Goal: Feedback & Contribution: Submit feedback/report problem

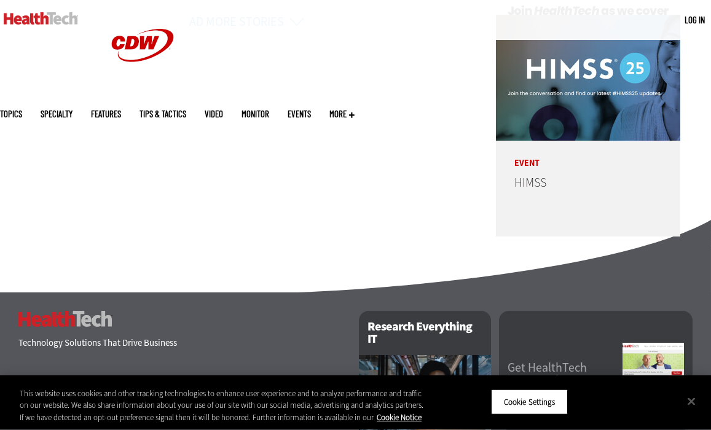
scroll to position [3250, 0]
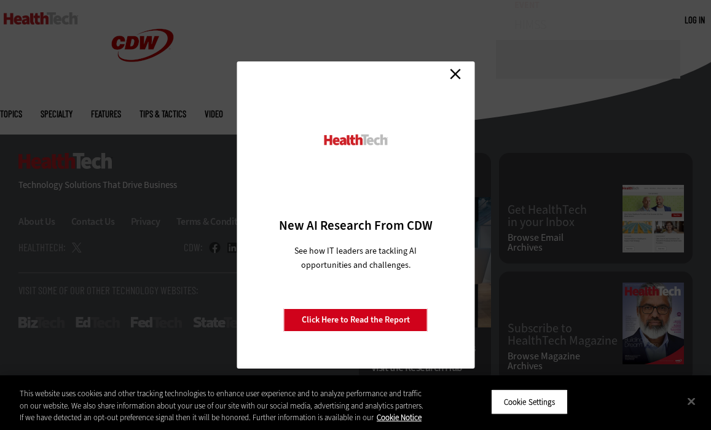
click at [454, 73] on link "Close" at bounding box center [455, 73] width 18 height 18
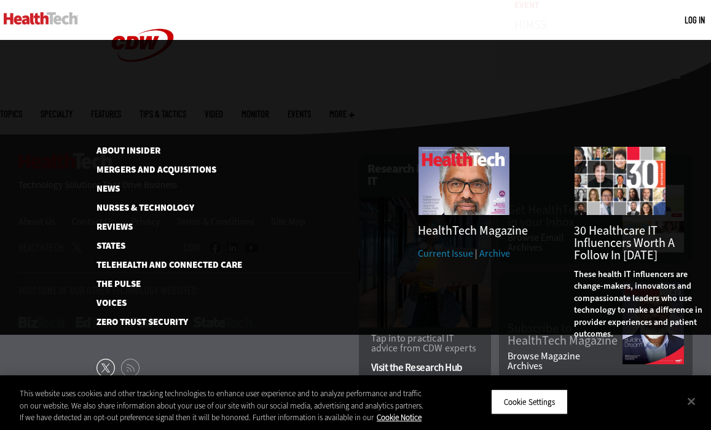
click at [354, 109] on span "More" at bounding box center [341, 113] width 25 height 9
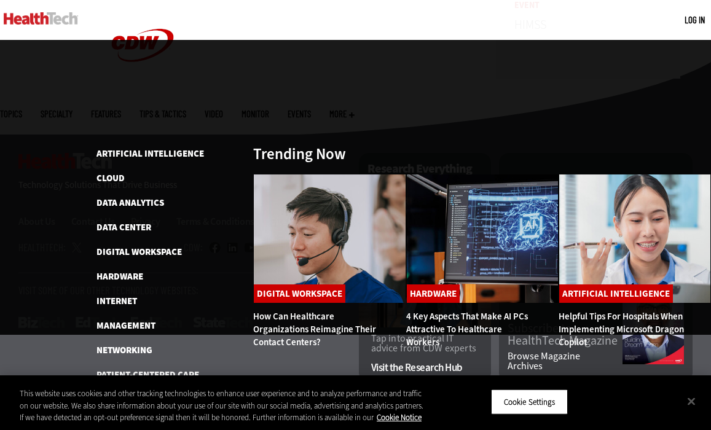
click at [121, 109] on link "Features" at bounding box center [106, 113] width 30 height 9
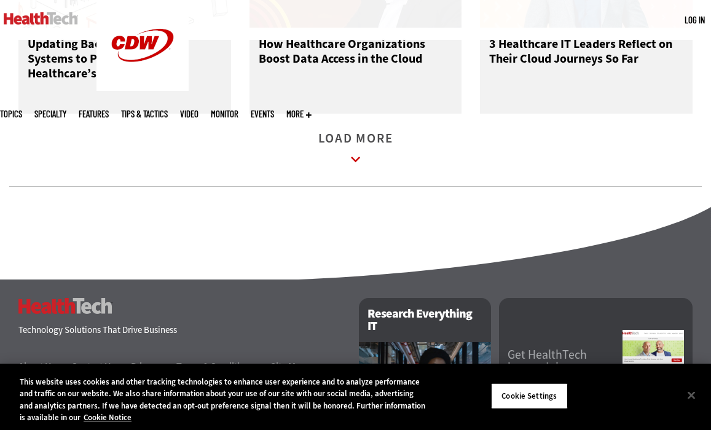
scroll to position [2080, 0]
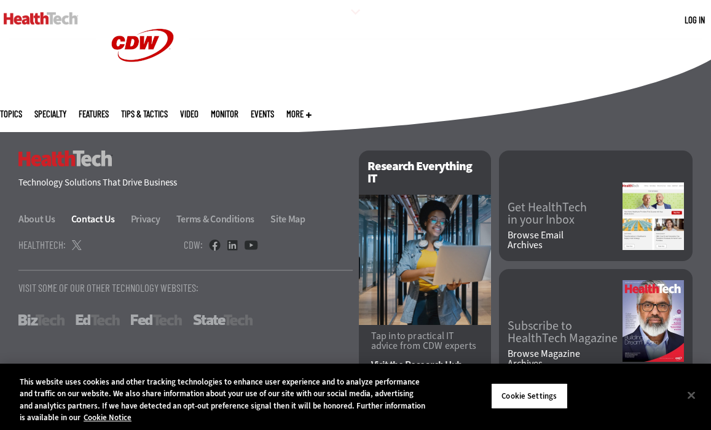
click at [93, 221] on link "Contact Us" at bounding box center [100, 219] width 58 height 13
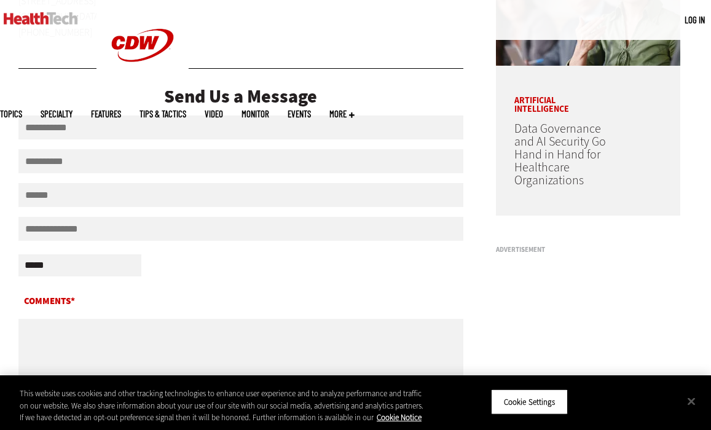
scroll to position [393, 0]
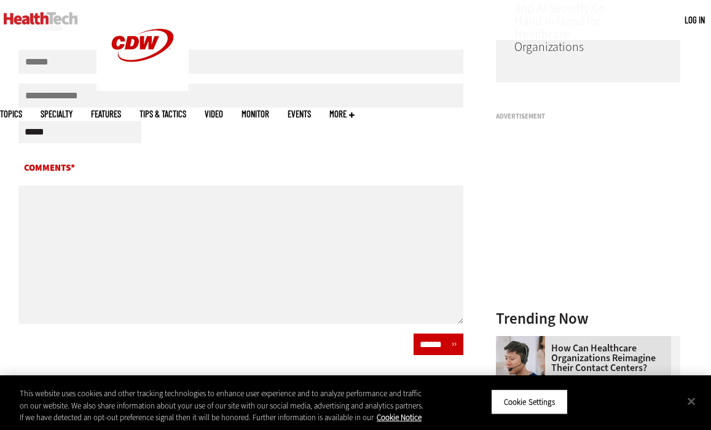
click at [84, 139] on select "**********" at bounding box center [79, 132] width 123 height 22
select select "*********"
click at [18, 130] on select "**********" at bounding box center [79, 132] width 123 height 22
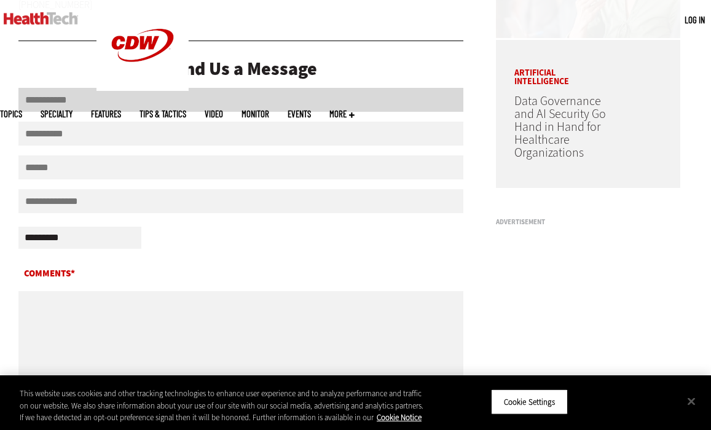
click at [108, 104] on input "First Name" at bounding box center [240, 100] width 445 height 24
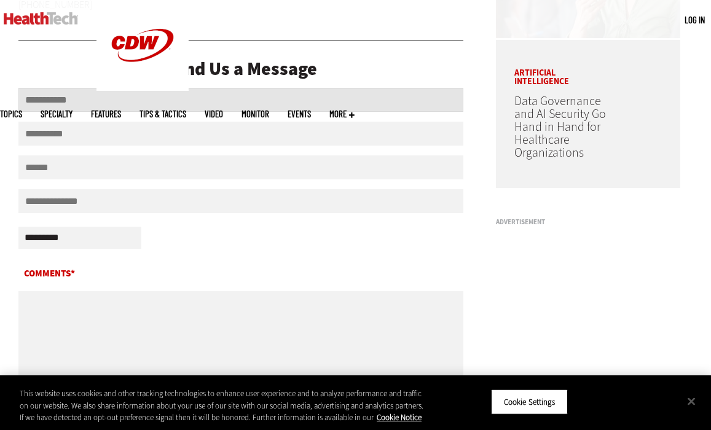
type input "****"
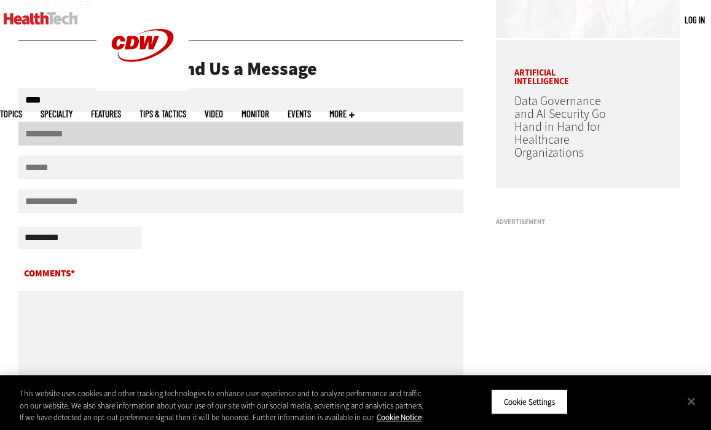
click at [99, 133] on input "Last Name" at bounding box center [240, 134] width 445 height 24
type input "*******"
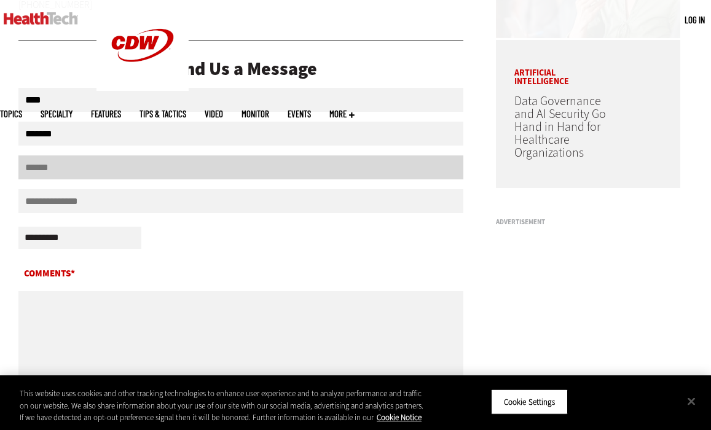
click at [64, 173] on input "Email" at bounding box center [240, 167] width 445 height 24
type input "**********"
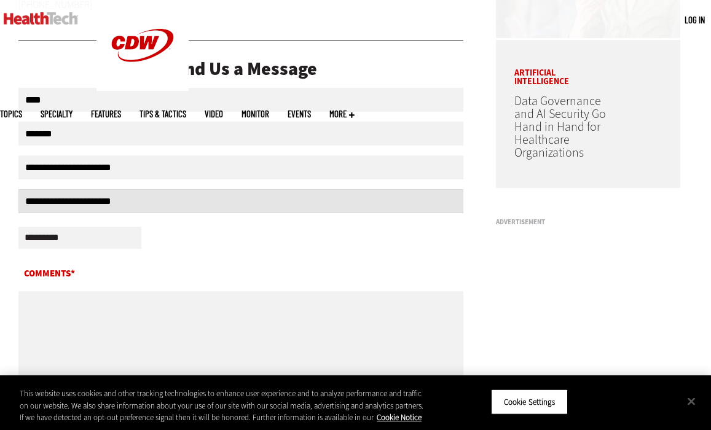
type input "**********"
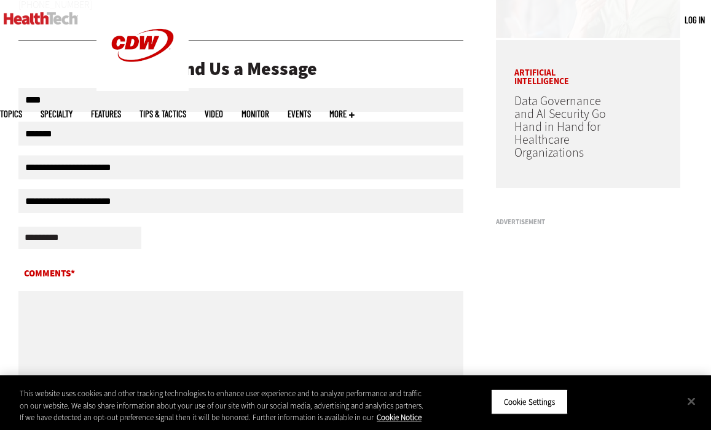
click at [205, 247] on div "**********" at bounding box center [240, 239] width 445 height 33
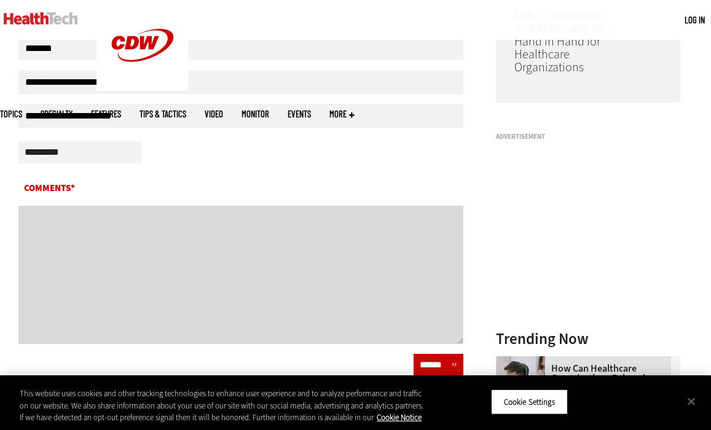
scroll to position [382, 0]
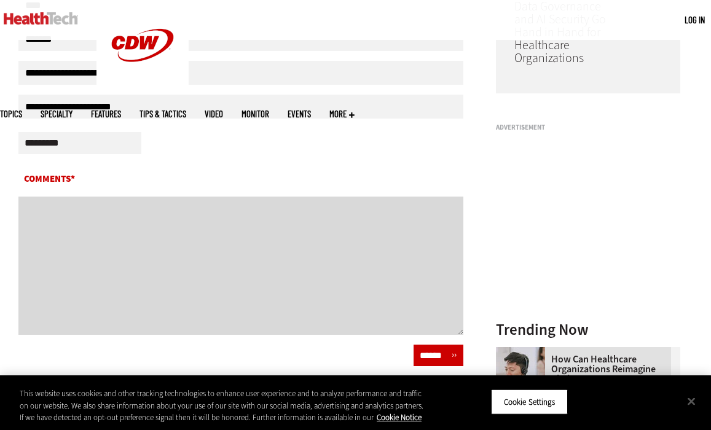
click at [58, 219] on textarea "Comments*" at bounding box center [240, 266] width 445 height 138
paste textarea "**********"
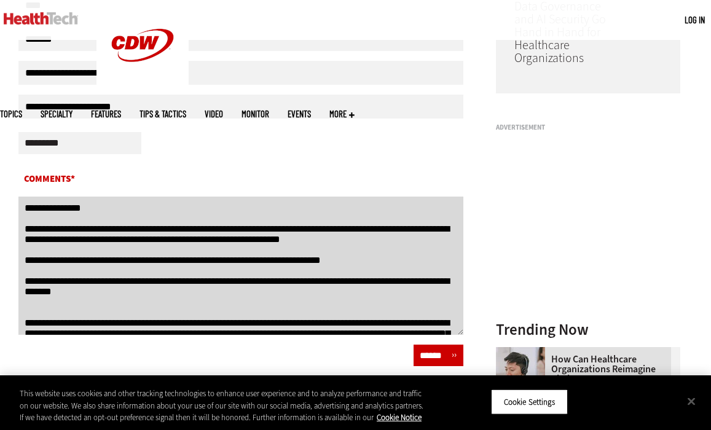
scroll to position [977, 0]
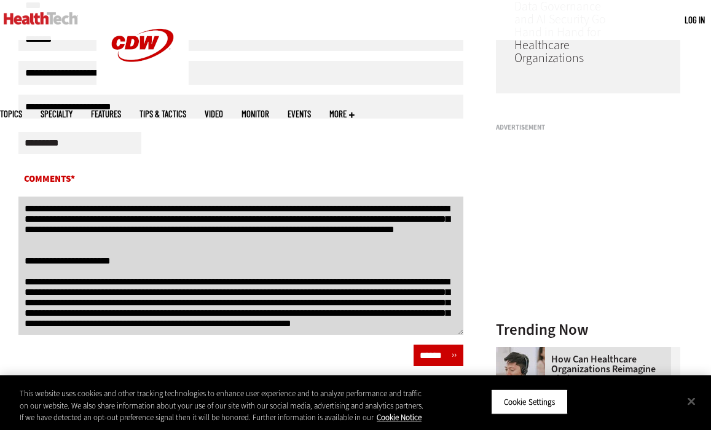
click at [24, 274] on textarea "Comments*" at bounding box center [240, 266] width 445 height 138
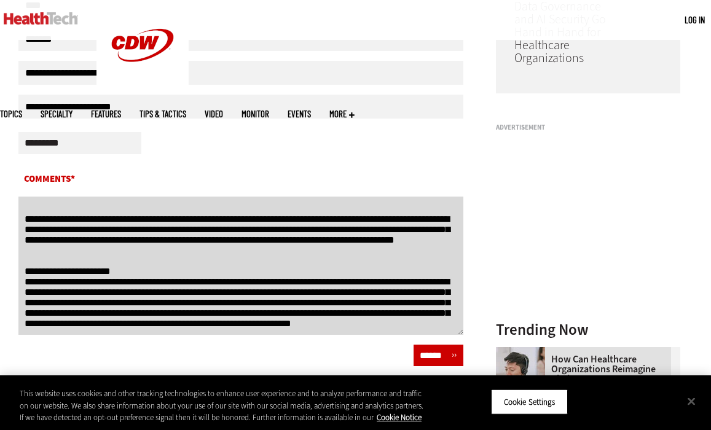
scroll to position [932, 0]
click at [46, 277] on textarea "Comments*" at bounding box center [240, 266] width 445 height 138
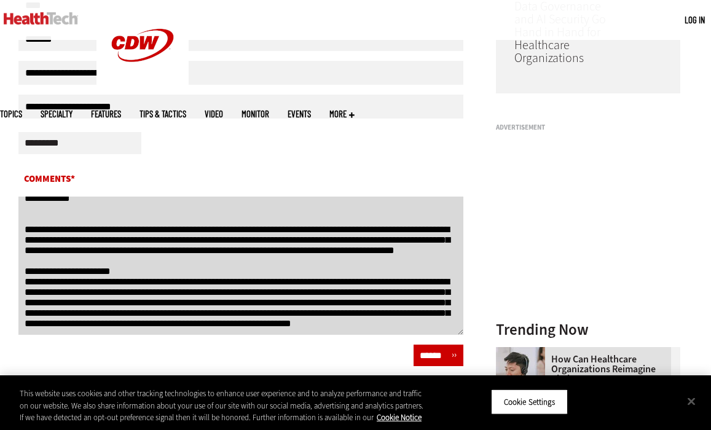
scroll to position [883, 0]
click at [41, 249] on textarea "Comments*" at bounding box center [240, 266] width 445 height 138
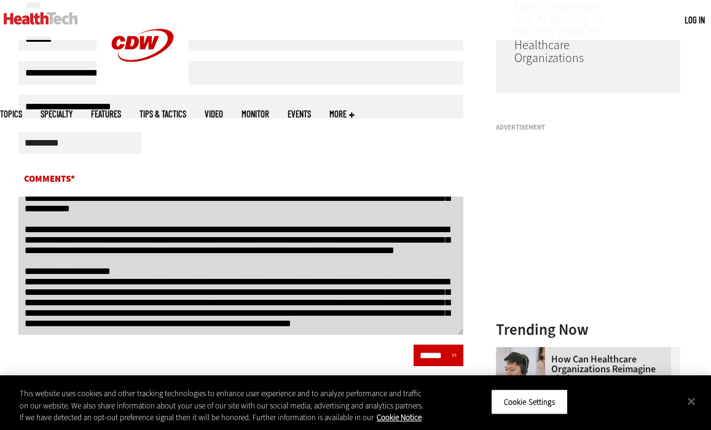
scroll to position [791, 0]
click at [45, 266] on textarea "Comments*" at bounding box center [240, 266] width 445 height 138
click at [36, 286] on textarea "Comments*" at bounding box center [240, 266] width 445 height 138
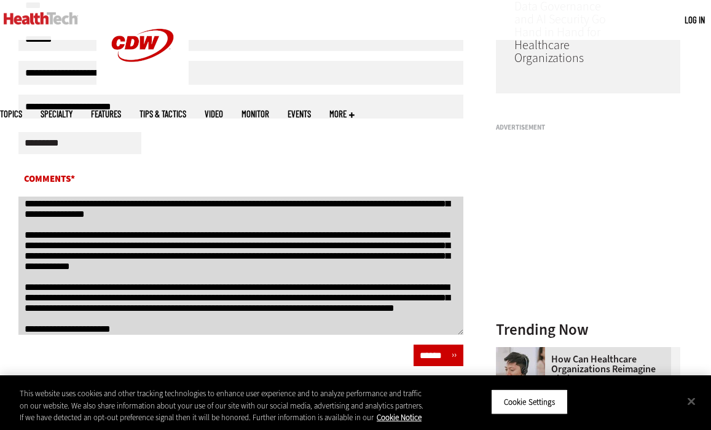
scroll to position [621, 0]
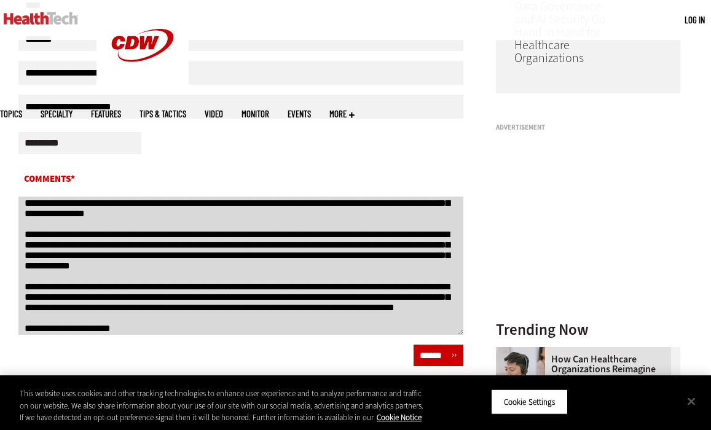
click at [28, 276] on textarea "Comments*" at bounding box center [240, 266] width 445 height 138
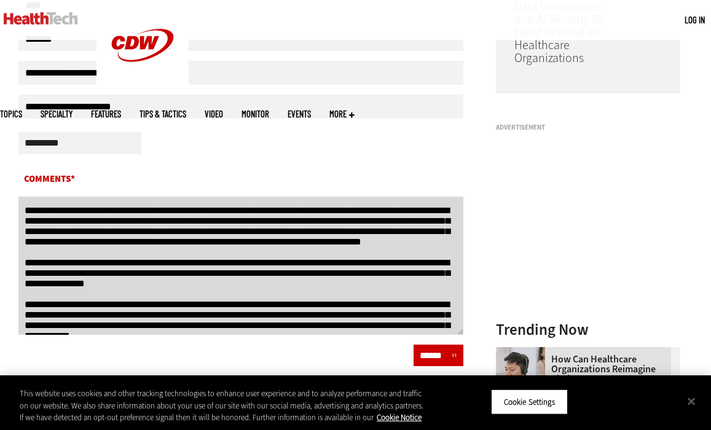
scroll to position [541, 0]
click at [38, 290] on textarea "Comments*" at bounding box center [240, 266] width 445 height 138
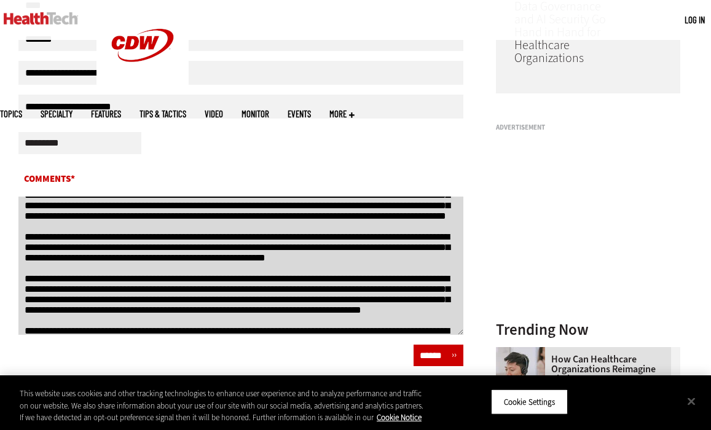
scroll to position [463, 0]
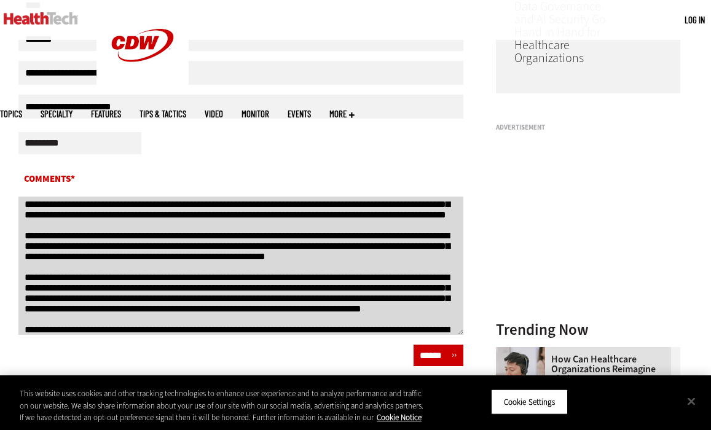
click at [42, 279] on textarea "Comments*" at bounding box center [240, 266] width 445 height 138
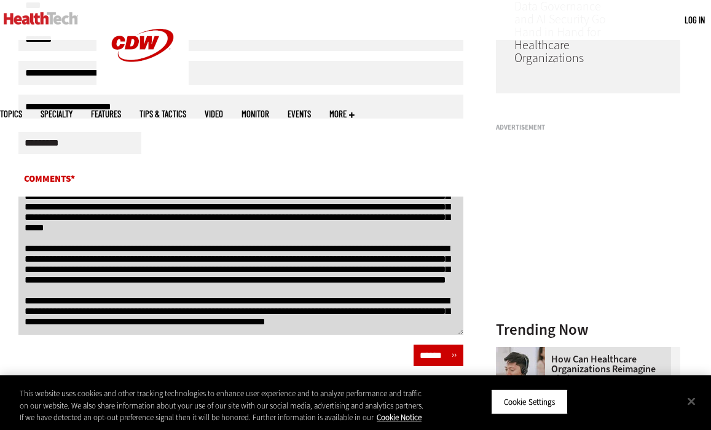
scroll to position [379, 0]
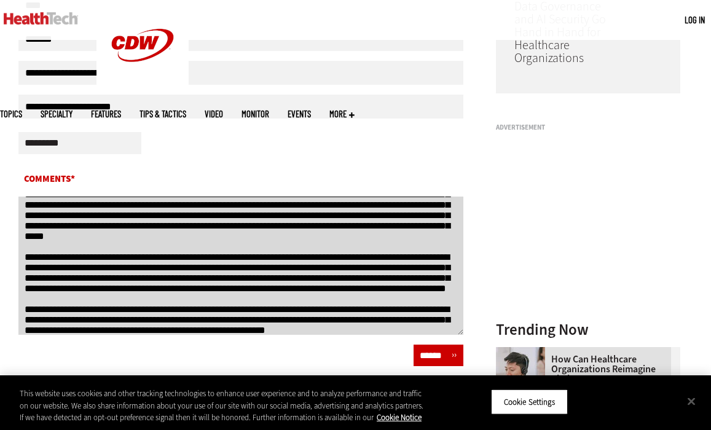
click at [44, 254] on textarea "Comments*" at bounding box center [240, 266] width 445 height 138
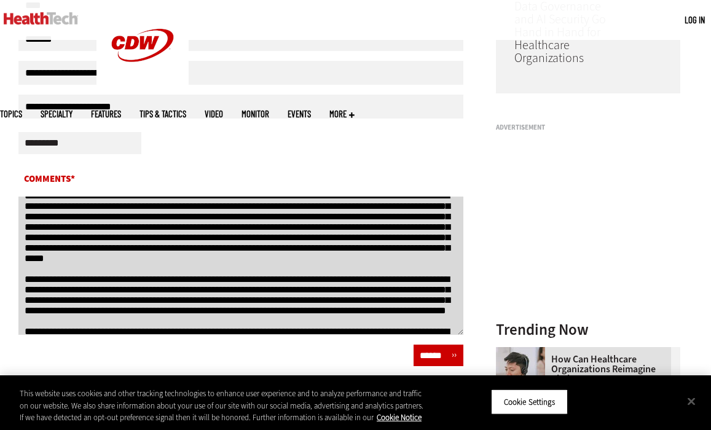
scroll to position [339, 0]
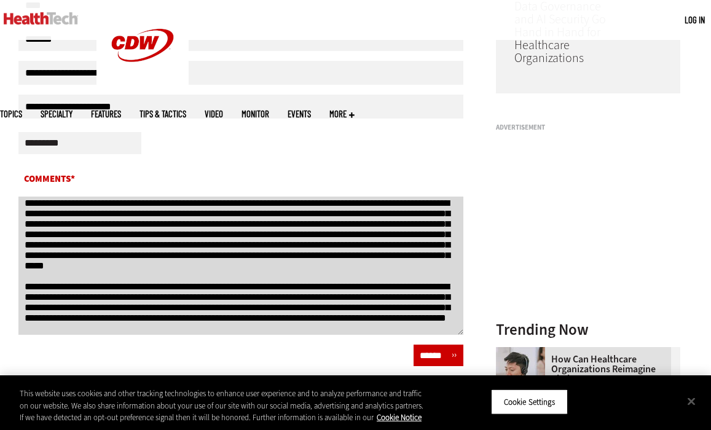
click at [42, 259] on textarea "Comments*" at bounding box center [240, 266] width 445 height 138
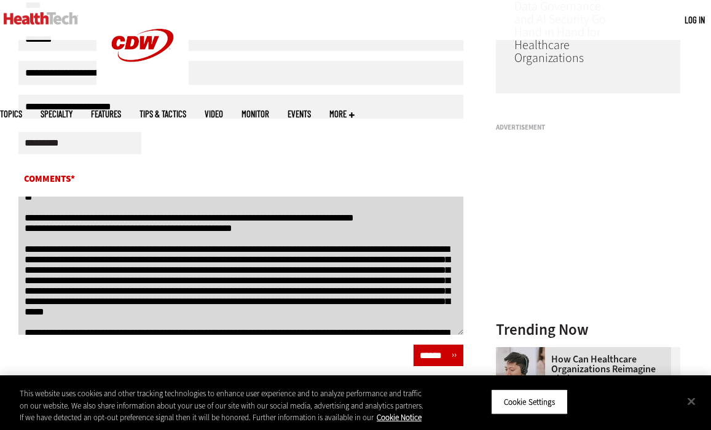
scroll to position [287, 0]
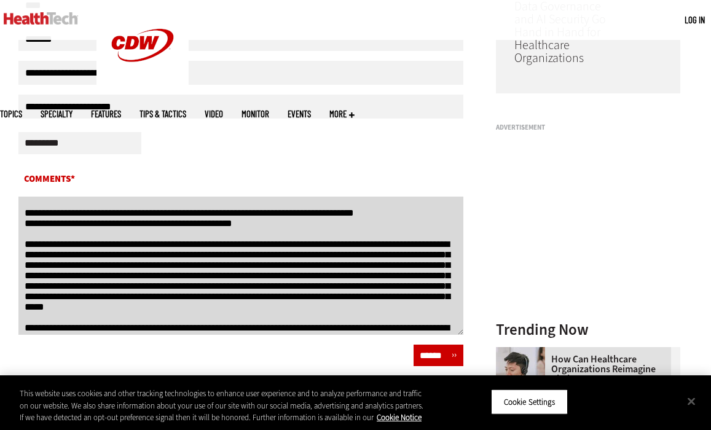
click at [25, 260] on textarea "Comments*" at bounding box center [240, 266] width 445 height 138
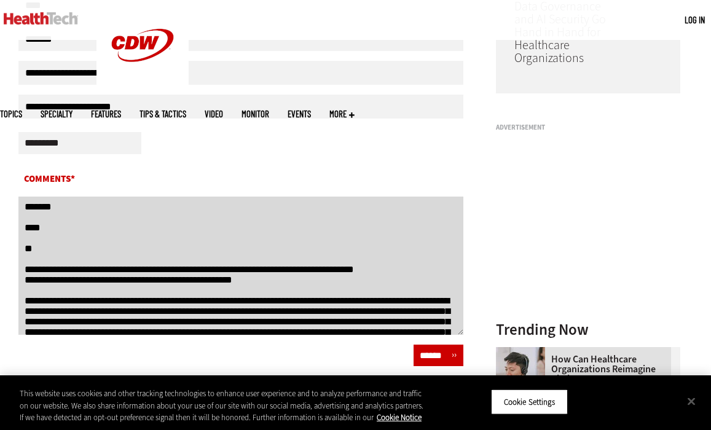
scroll to position [221, 0]
click at [23, 292] on textarea "Comments*" at bounding box center [240, 266] width 445 height 138
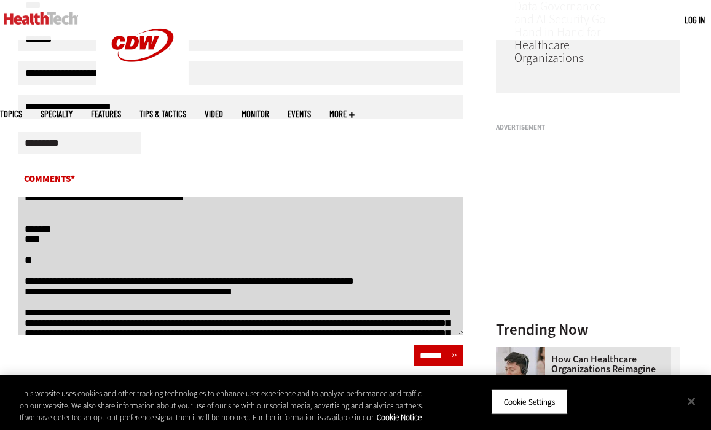
scroll to position [200, 0]
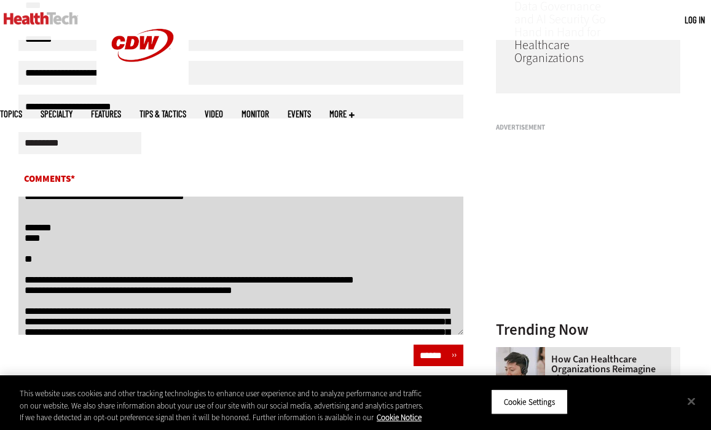
click at [37, 278] on textarea "Comments*" at bounding box center [240, 266] width 445 height 138
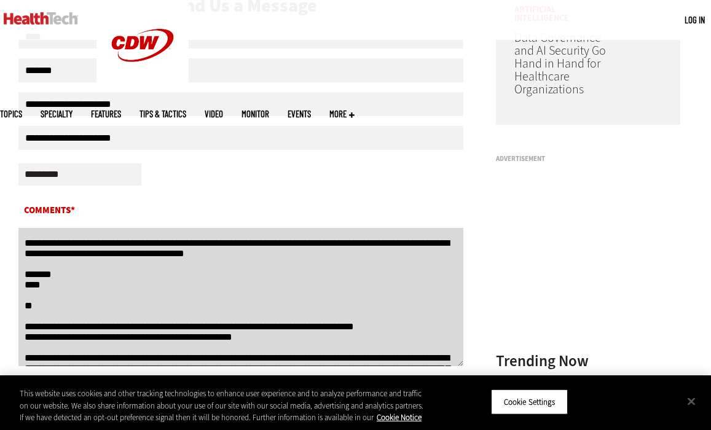
scroll to position [175, 0]
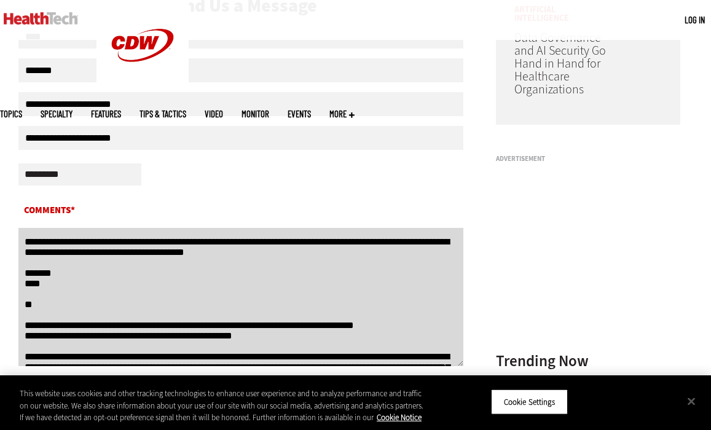
click at [45, 279] on textarea "Comments*" at bounding box center [240, 297] width 445 height 138
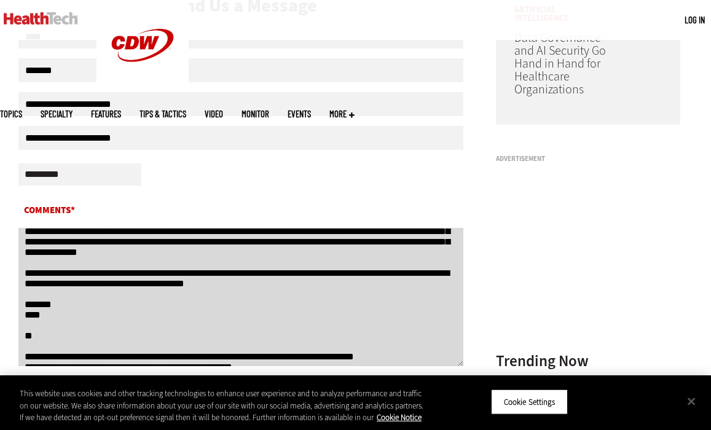
scroll to position [107, 0]
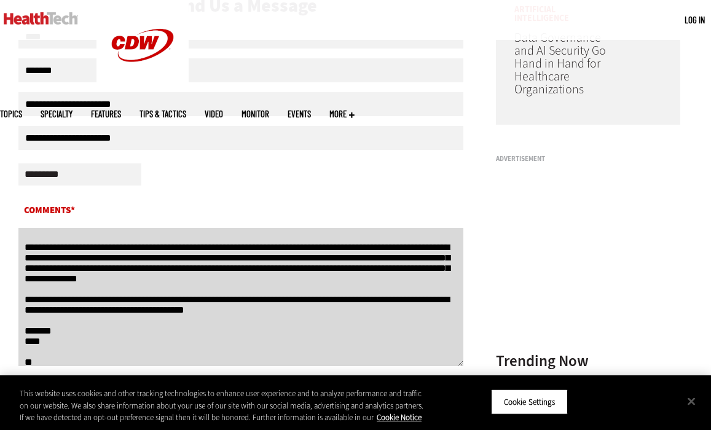
click at [44, 266] on textarea "Comments*" at bounding box center [240, 297] width 445 height 138
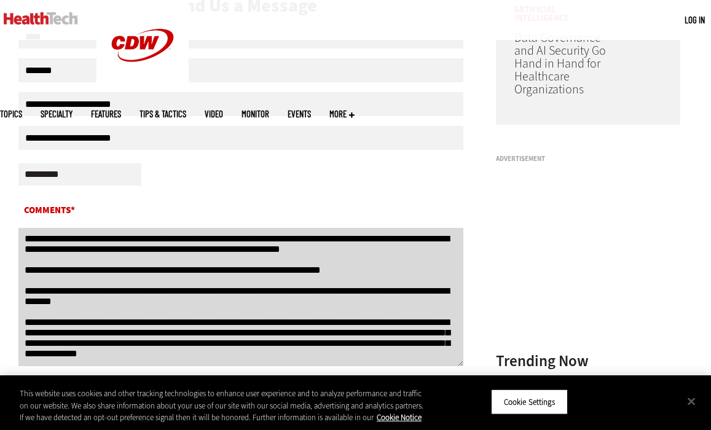
scroll to position [19, 0]
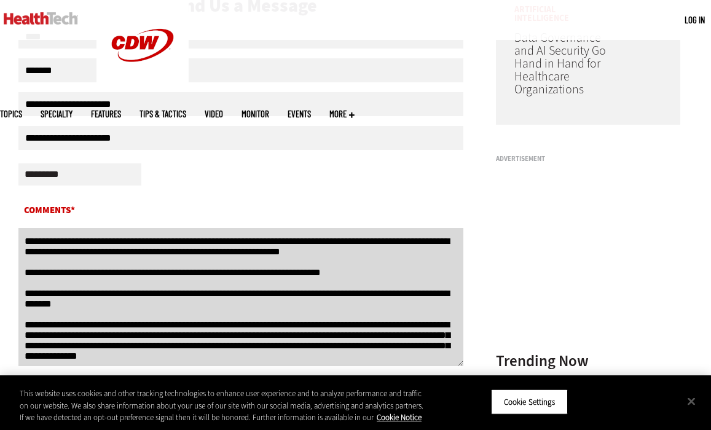
click at [25, 321] on textarea "Comments*" at bounding box center [240, 297] width 445 height 138
click at [29, 310] on textarea "Comments*" at bounding box center [240, 297] width 445 height 138
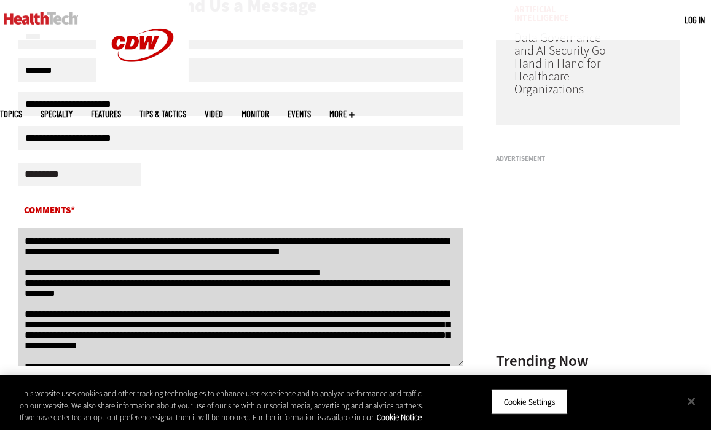
click at [24, 297] on textarea "Comments*" at bounding box center [240, 297] width 445 height 138
click at [36, 279] on textarea "Comments*" at bounding box center [240, 297] width 445 height 138
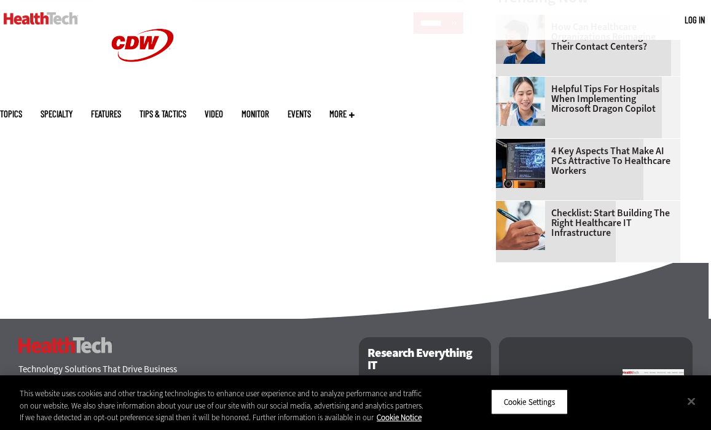
scroll to position [420, 0]
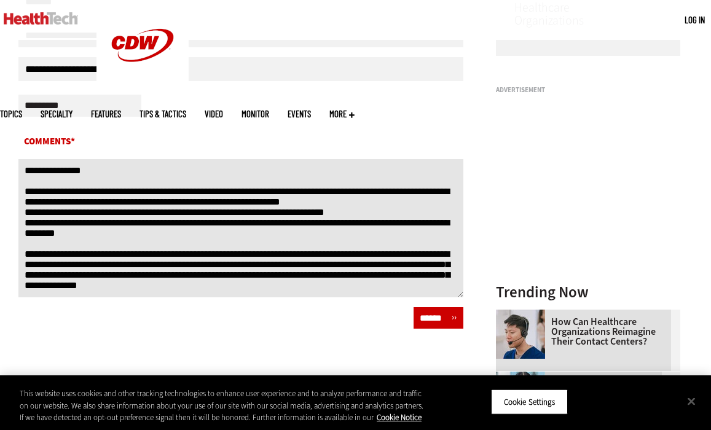
type textarea "**********"
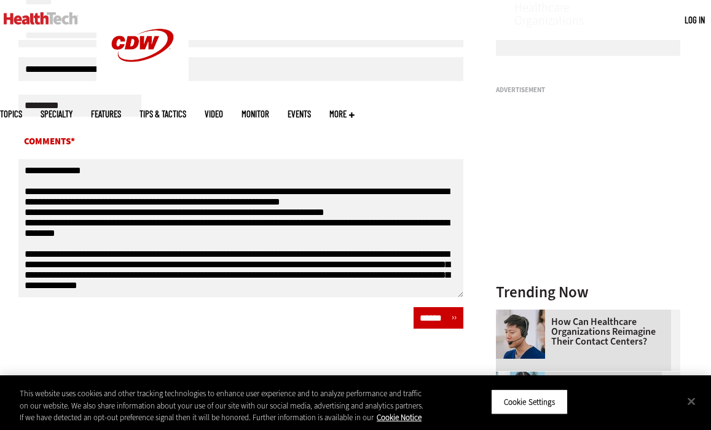
click at [421, 327] on input "******" at bounding box center [438, 317] width 50 height 21
